Goal: Communication & Community: Ask a question

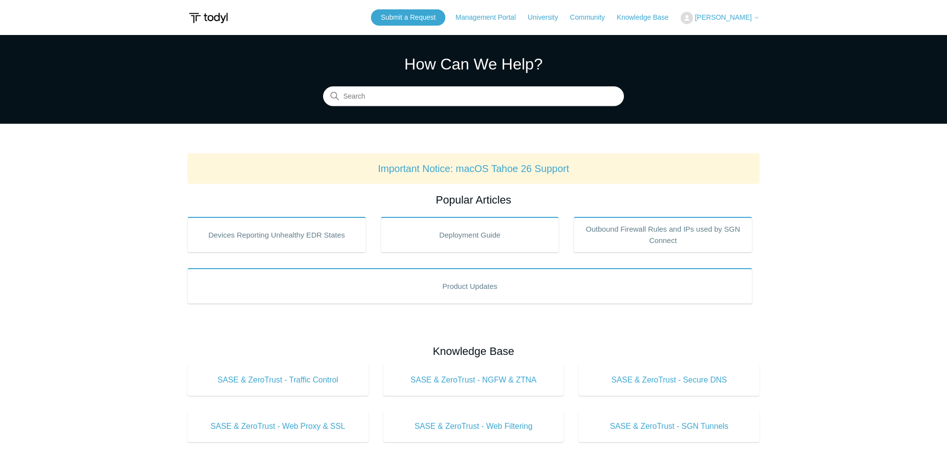
click at [435, 33] on header "Submit a Request Management Portal University Community Knowledge Base Kyle Pat…" at bounding box center [473, 17] width 572 height 35
click at [434, 25] on link "Submit a Request" at bounding box center [408, 17] width 75 height 16
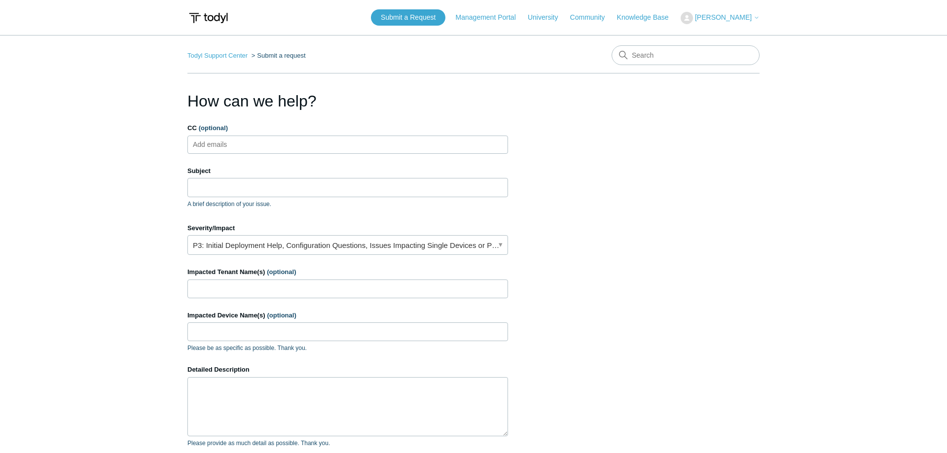
click at [84, 175] on main "Todyl Support Center Submit a request How can we help? CC (optional) Add emails…" at bounding box center [473, 289] width 947 height 509
click at [263, 181] on input "Subject" at bounding box center [347, 187] width 321 height 19
type input "N"
paste input "drives are not mapping when connecting to SASE."
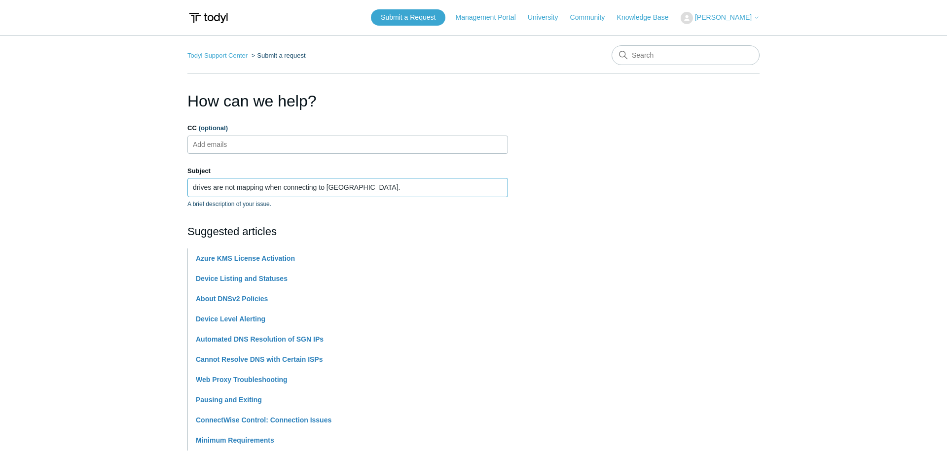
click at [196, 188] on input "drives are not mapping when connecting to SASE." at bounding box center [347, 187] width 321 height 19
click at [218, 189] on input "Drives are not mapping when connecting to SASE." at bounding box center [347, 187] width 321 height 19
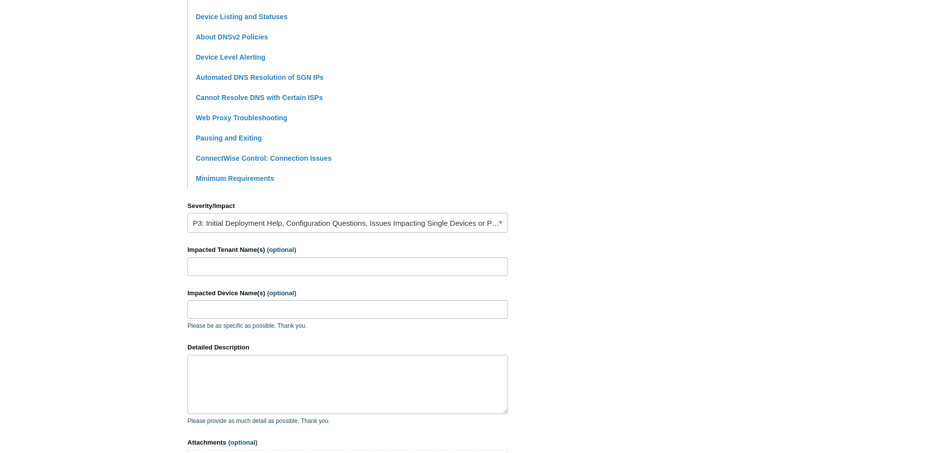
scroll to position [262, 0]
type input "Drives are not mapping when connecting to SASE."
click at [337, 234] on form "CC (optional) Add emails Subject Drives are not mapping when connecting to SASE…" at bounding box center [347, 185] width 321 height 648
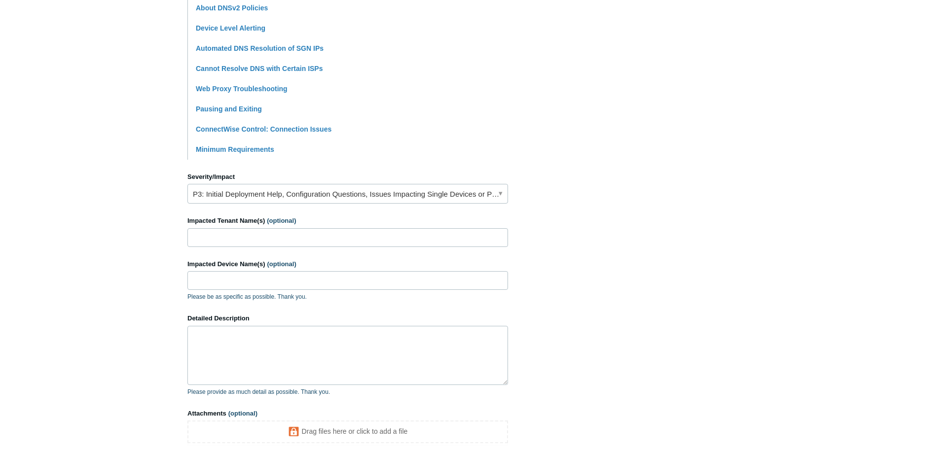
scroll to position [292, 0]
click at [367, 367] on textarea "Detailed Description" at bounding box center [347, 355] width 321 height 59
click at [67, 193] on main "Todyl Support Center Submit a request How can we help? CC (optional) Add emails…" at bounding box center [473, 111] width 947 height 737
click at [319, 374] on textarea "Submitted by Todyl MXDR on behalf of the Customer: "" at bounding box center [347, 355] width 321 height 59
paste textarea "Got this from the manager of our server team. Can we get assistance with this? …"
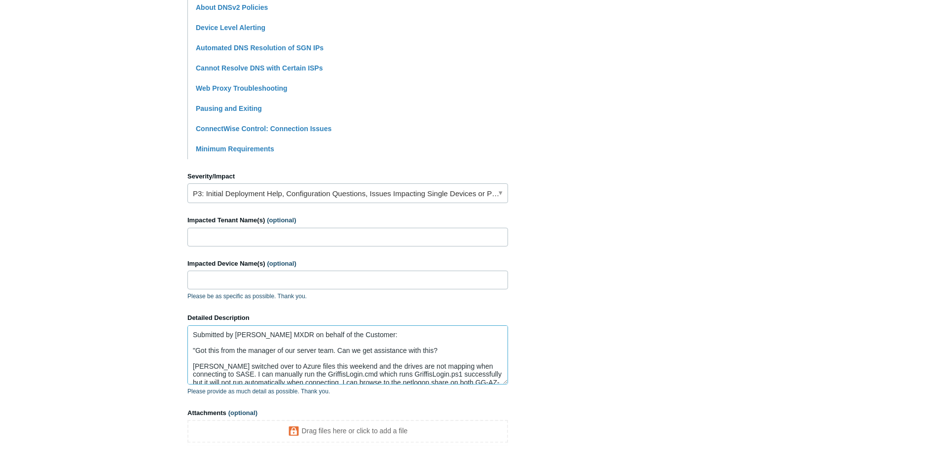
scroll to position [18, 0]
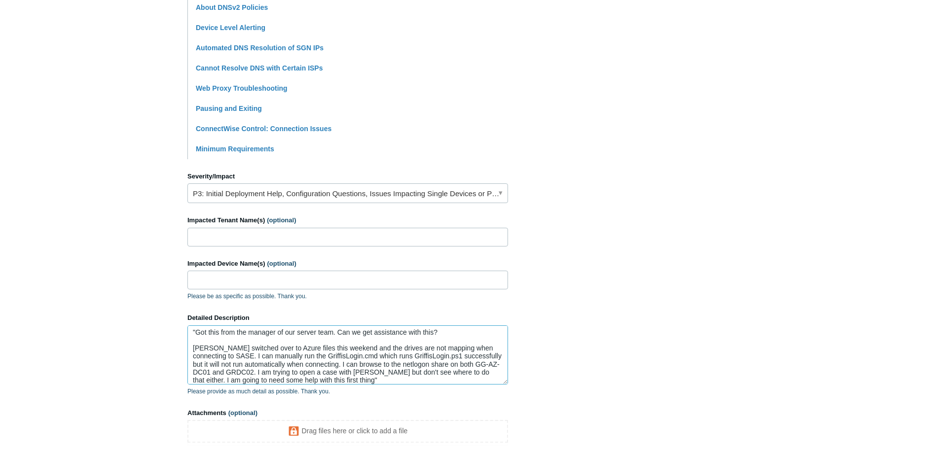
type textarea "Submitted by Todyl MXDR on behalf of the Customer: "Got this from the manager o…"
click at [685, 264] on section "How can we help? CC (optional) Add emails Subject Drives are not mapping when c…" at bounding box center [473, 139] width 572 height 682
click at [334, 272] on input "Impacted Device Name(s) (optional)" at bounding box center [347, 280] width 321 height 19
click at [330, 234] on input "Impacted Tenant Name(s) (optional)" at bounding box center [347, 237] width 321 height 19
paste input "[PERSON_NAME] Group"
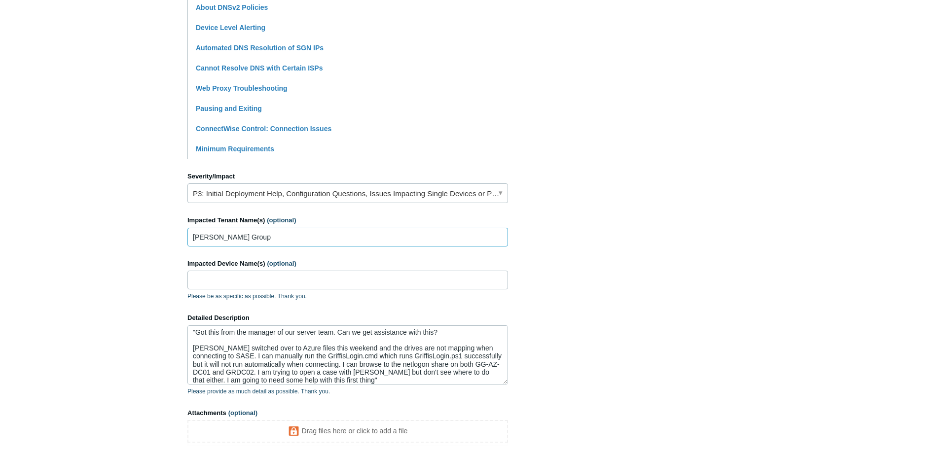
scroll to position [388, 0]
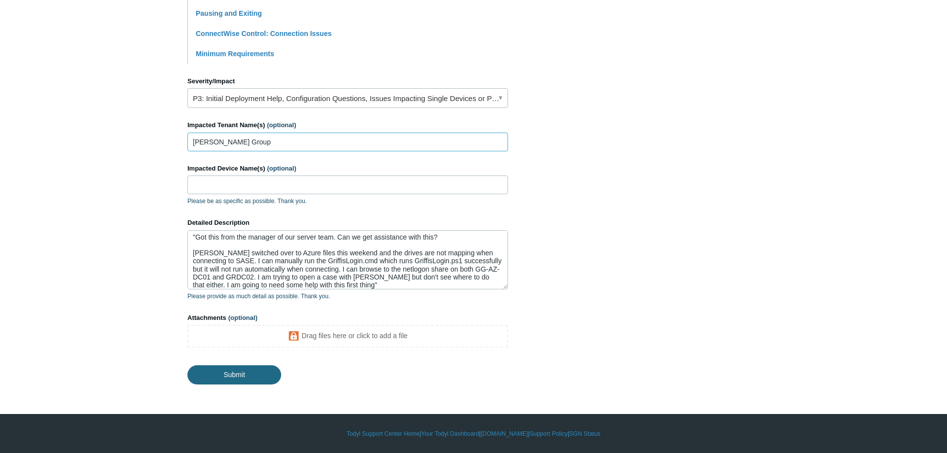
type input "[PERSON_NAME] Group"
click at [251, 378] on input "Submit" at bounding box center [234, 375] width 94 height 20
